Goal: Check status: Check status

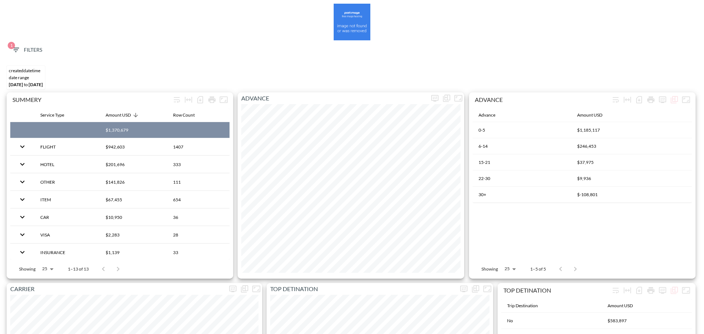
click at [37, 53] on span "1 Filters" at bounding box center [26, 49] width 31 height 9
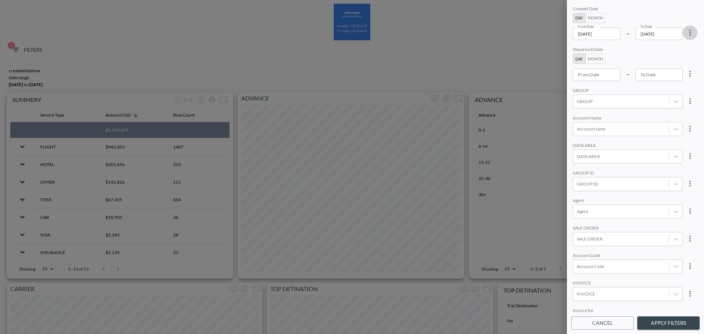
click at [690, 34] on icon "more" at bounding box center [690, 32] width 9 height 9
click at [602, 32] on div at bounding box center [352, 167] width 704 height 334
click at [608, 32] on input "[DATE]" at bounding box center [597, 34] width 48 height 12
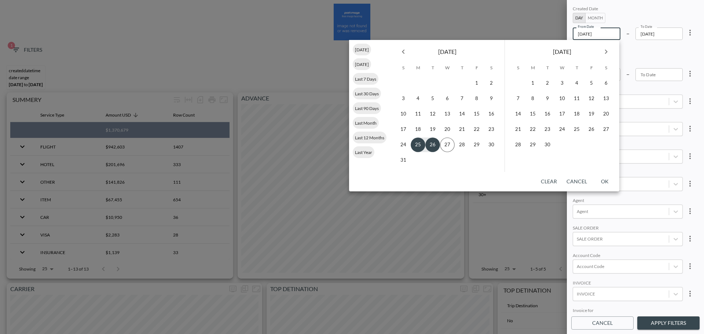
click at [405, 52] on icon "Previous month" at bounding box center [403, 51] width 9 height 9
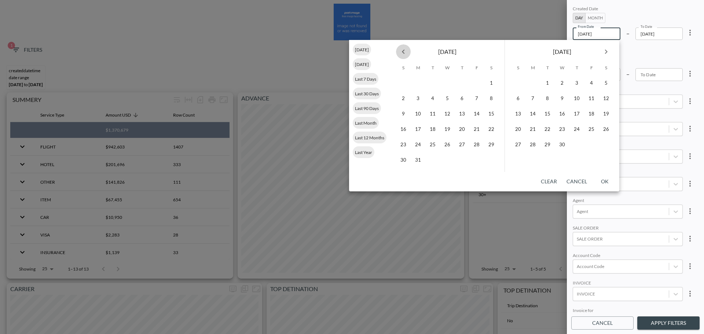
click at [405, 52] on icon "Previous month" at bounding box center [403, 51] width 9 height 9
click at [404, 53] on icon "Previous month" at bounding box center [403, 52] width 3 height 4
click at [450, 85] on button "1" at bounding box center [447, 83] width 15 height 15
type input "[DATE]"
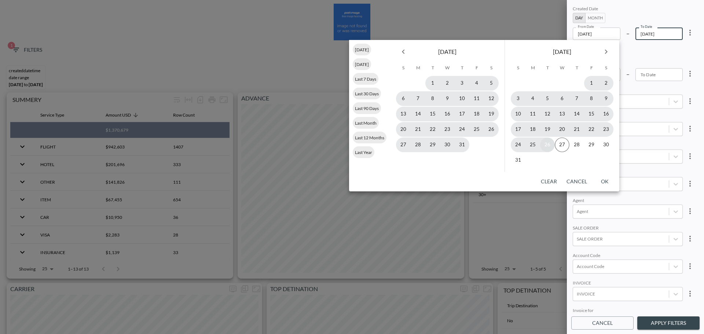
click at [546, 147] on button "26" at bounding box center [547, 145] width 15 height 15
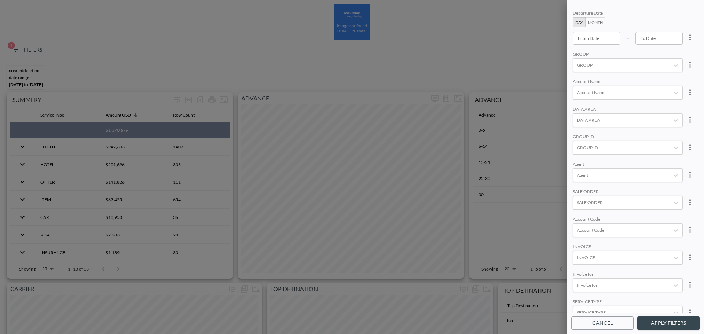
scroll to position [37, 0]
click at [604, 234] on div "Account Code" at bounding box center [621, 230] width 96 height 10
type input "g"
click at [578, 208] on input "GNMT" at bounding box center [578, 205] width 15 height 15
type input "GNMT"
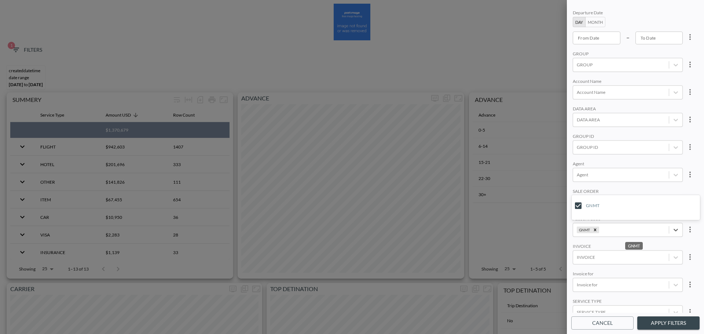
click at [628, 189] on div "SALE ORDER" at bounding box center [628, 192] width 110 height 7
click at [664, 325] on button "Apply Filters" at bounding box center [669, 324] width 62 height 14
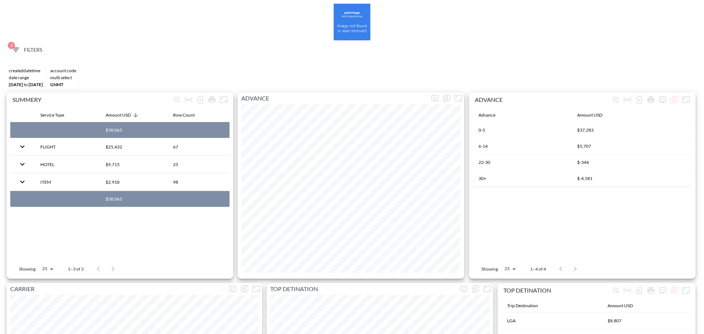
click at [329, 66] on div "CREATEDDATETIME DATE RANGE [DATE] to [DATE] Account Code MULTI SELECT GNMT" at bounding box center [352, 78] width 697 height 30
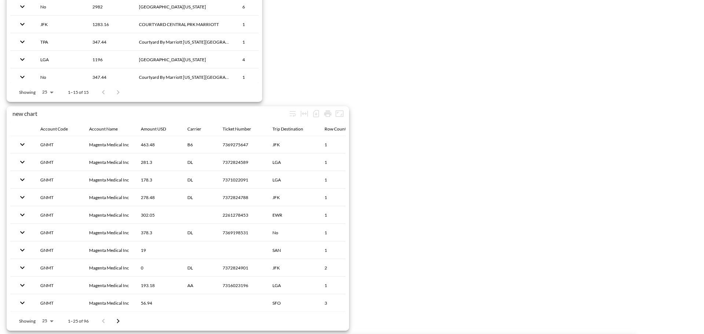
scroll to position [1137, 0]
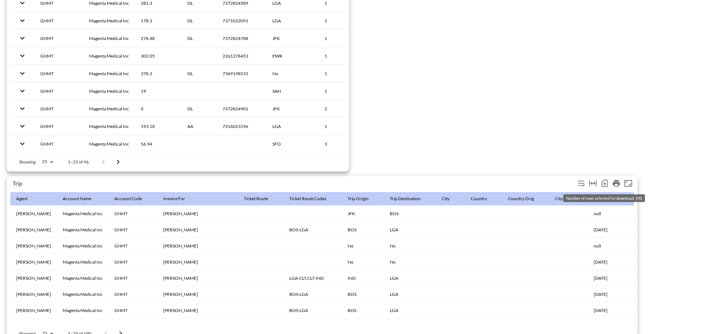
click at [604, 184] on icon "Number of rows selected for download: 190" at bounding box center [605, 183] width 9 height 9
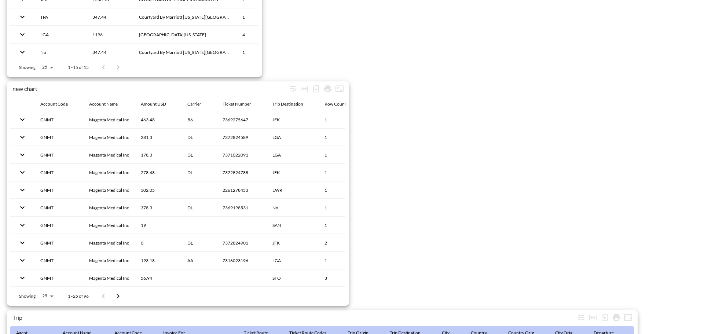
scroll to position [1027, 0]
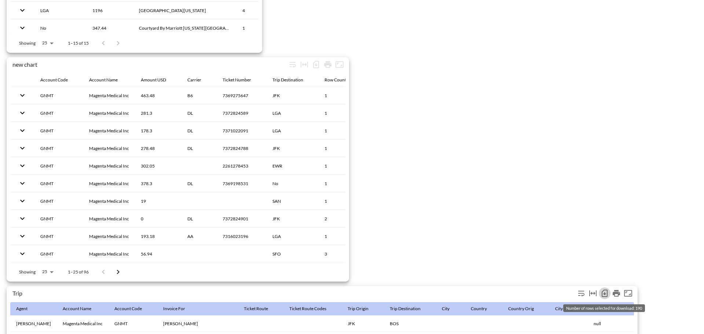
click at [606, 293] on icon "Number of rows selected for download: 190" at bounding box center [605, 293] width 9 height 9
